Goal: Information Seeking & Learning: Learn about a topic

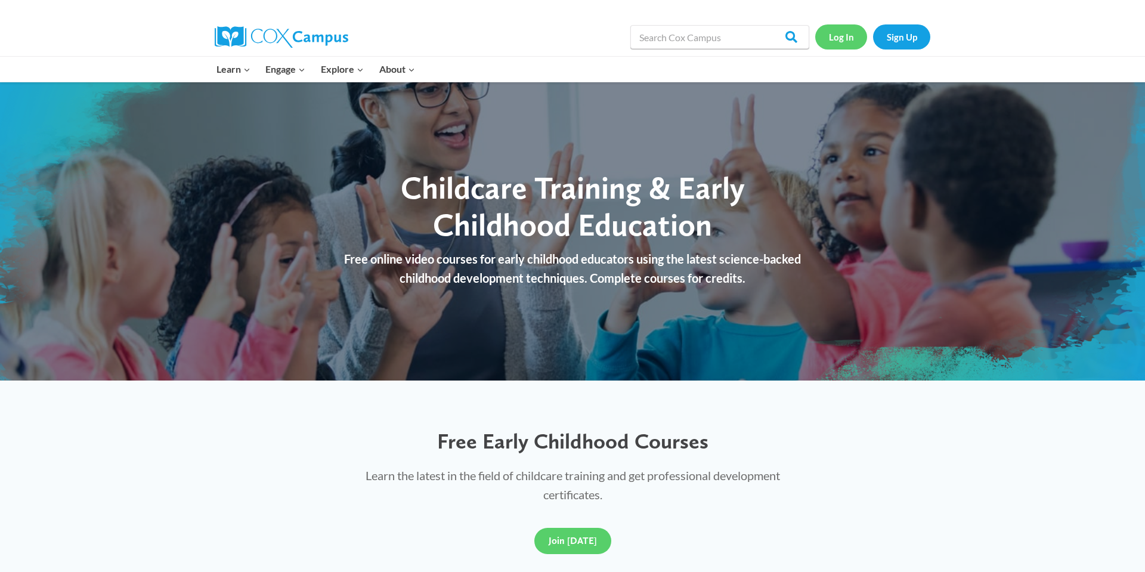
click at [841, 33] on link "Log In" at bounding box center [842, 36] width 52 height 24
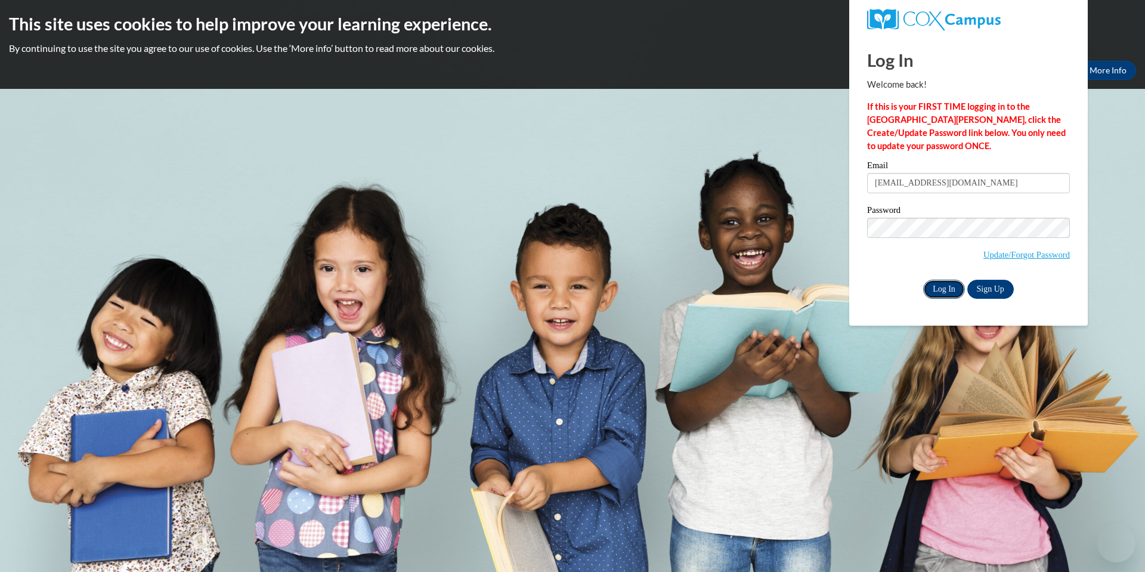
click at [947, 286] on input "Log In" at bounding box center [945, 289] width 42 height 19
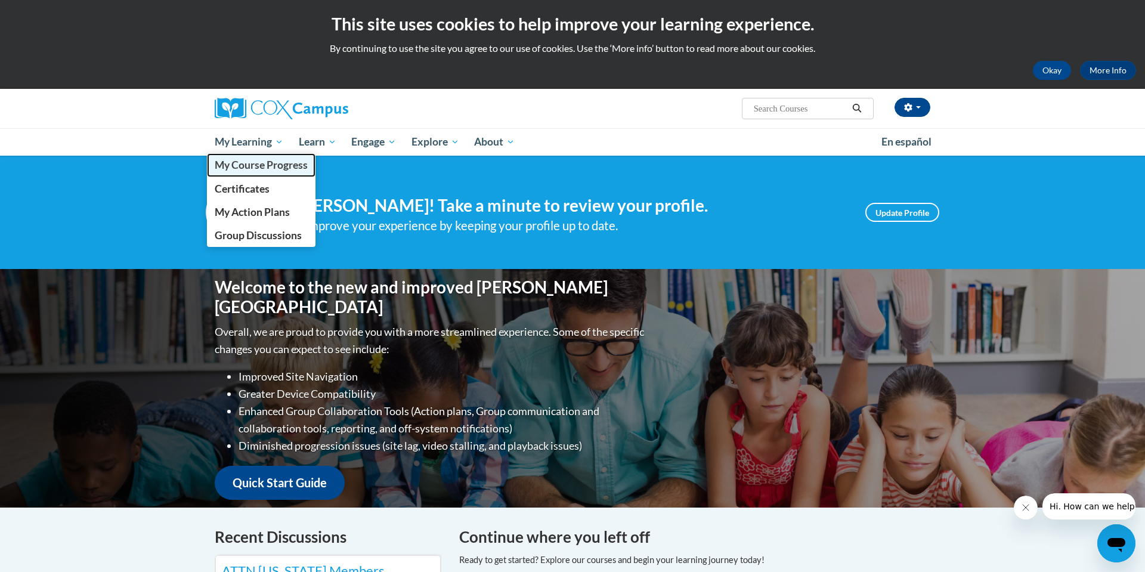
click at [262, 169] on span "My Course Progress" at bounding box center [261, 165] width 93 height 13
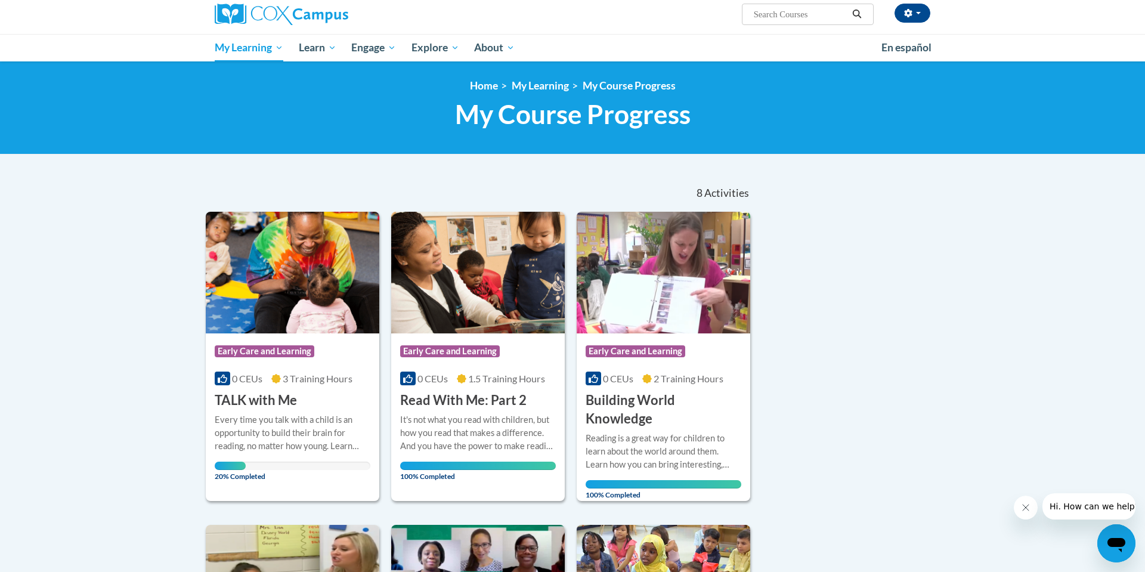
scroll to position [95, 0]
click at [294, 426] on div "Every time you talk with a child is an opportunity to build their brain for rea…" at bounding box center [293, 432] width 156 height 39
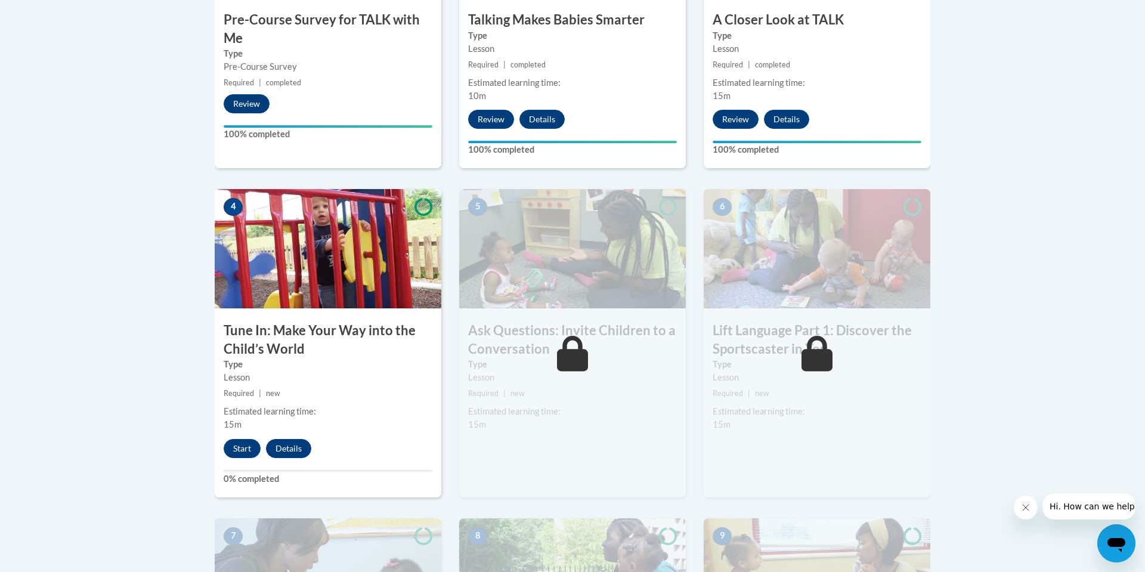
scroll to position [537, 0]
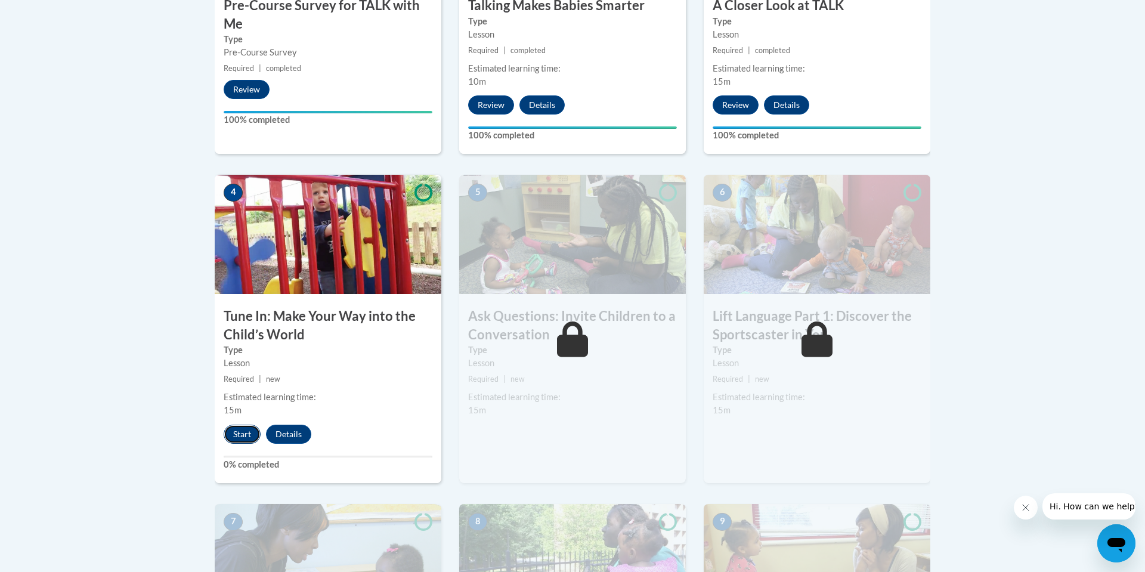
click at [249, 430] on button "Start" at bounding box center [242, 434] width 37 height 19
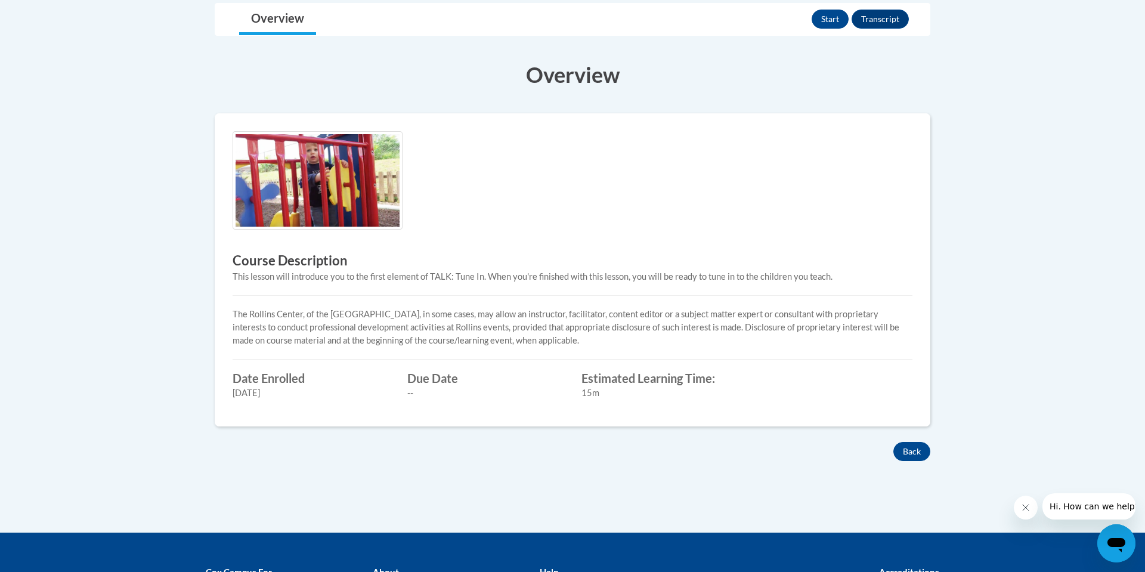
scroll to position [297, 0]
click at [827, 21] on button "Start" at bounding box center [830, 18] width 37 height 19
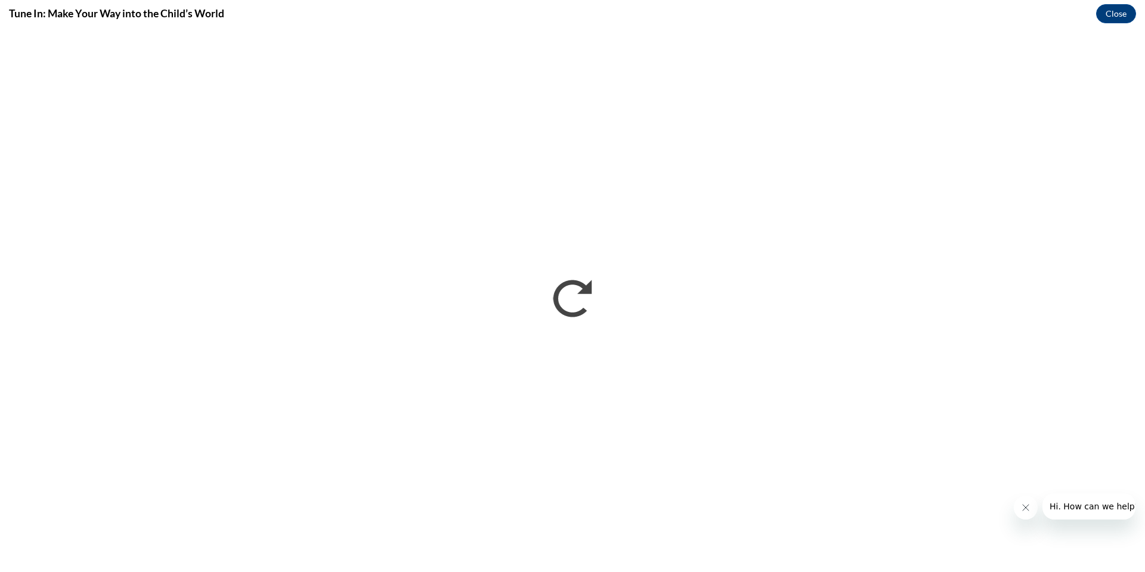
scroll to position [0, 0]
